Goal: Check status: Check status

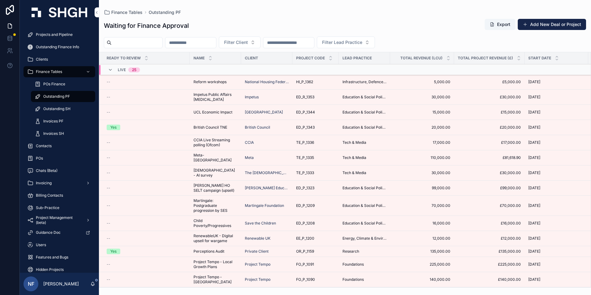
click at [56, 122] on span "Invoices PF" at bounding box center [53, 121] width 20 height 5
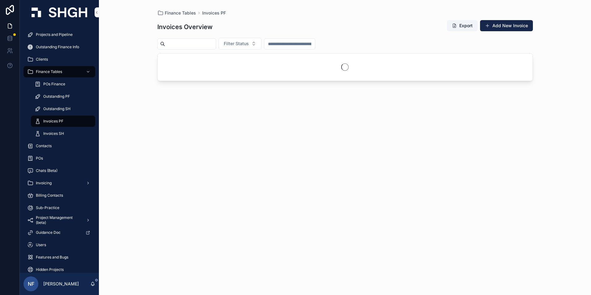
click at [249, 45] on span "Filter Status" at bounding box center [236, 43] width 25 height 6
click at [230, 79] on div "Sent" at bounding box center [256, 79] width 86 height 10
click at [199, 48] on input "scrollable content" at bounding box center [190, 44] width 51 height 9
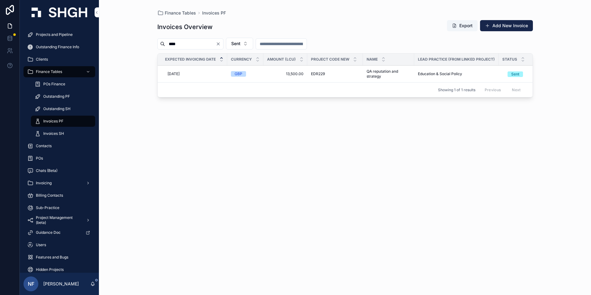
type input "****"
click at [393, 76] on span "Sent" at bounding box center [514, 74] width 15 height 6
click at [393, 126] on div "Paid" at bounding box center [490, 126] width 8 height 6
